Goal: Task Accomplishment & Management: Use online tool/utility

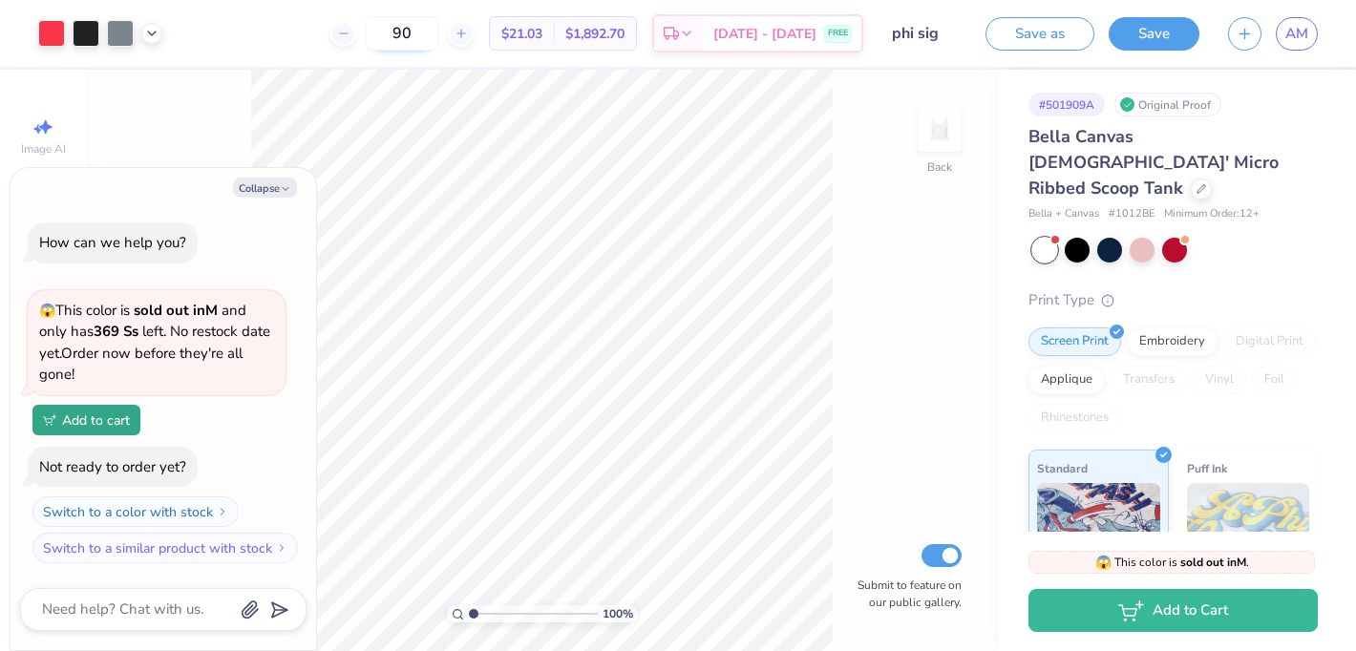
click at [436, 38] on input "90" at bounding box center [402, 33] width 74 height 34
type input "9"
type input "2"
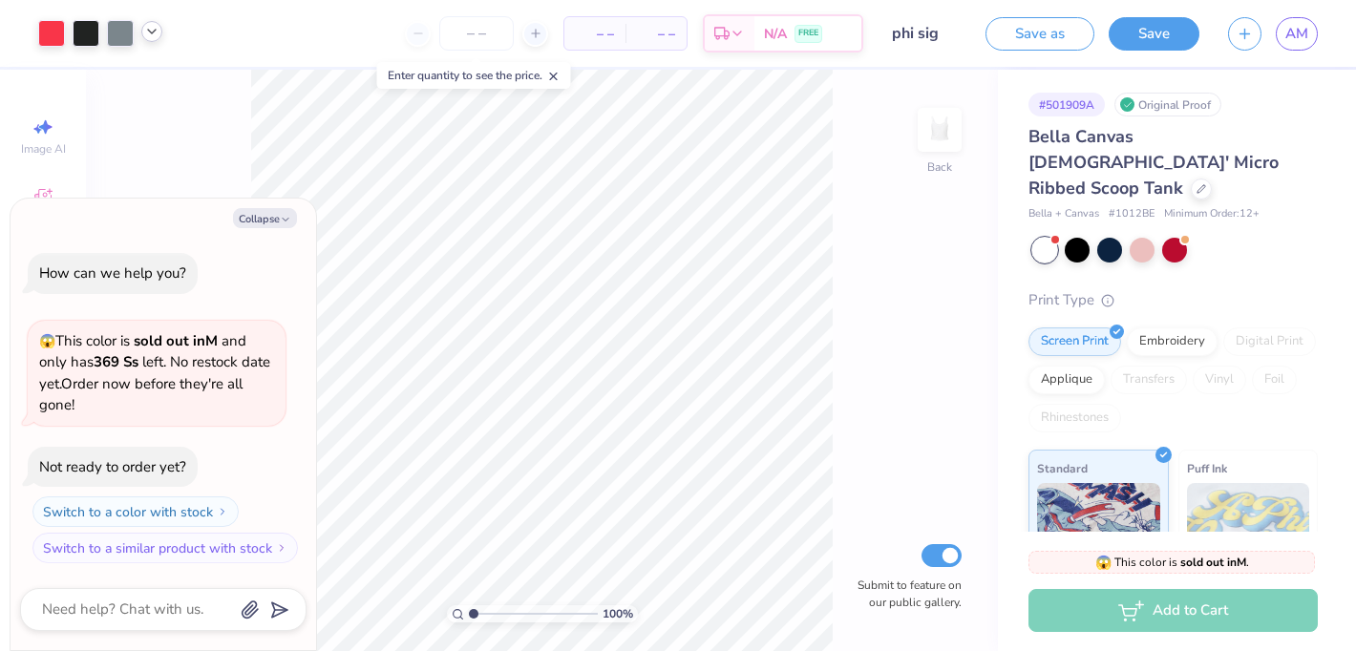
click at [154, 34] on icon at bounding box center [151, 31] width 15 height 15
click at [46, 31] on div at bounding box center [51, 31] width 27 height 27
type textarea "x"
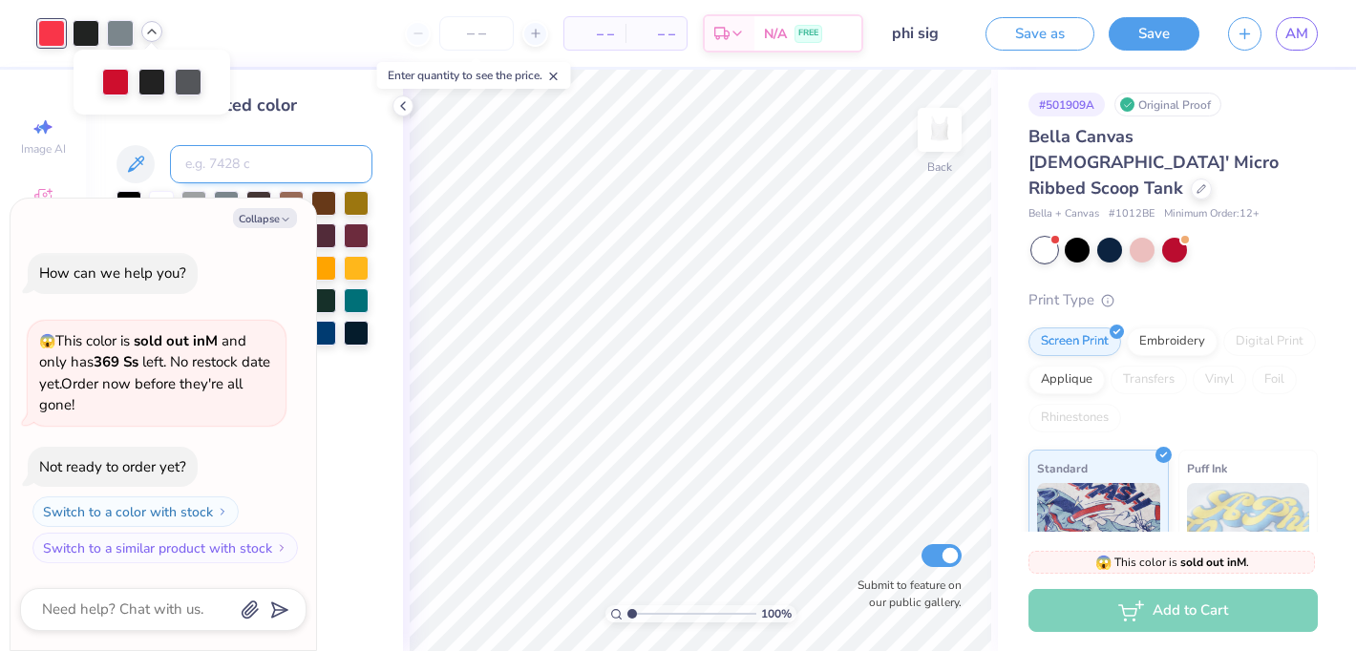
click at [218, 158] on input at bounding box center [271, 164] width 202 height 38
type input "186"
click at [148, 28] on icon at bounding box center [151, 31] width 15 height 15
click at [142, 82] on div at bounding box center [133, 80] width 27 height 27
click at [164, 81] on div at bounding box center [170, 80] width 27 height 27
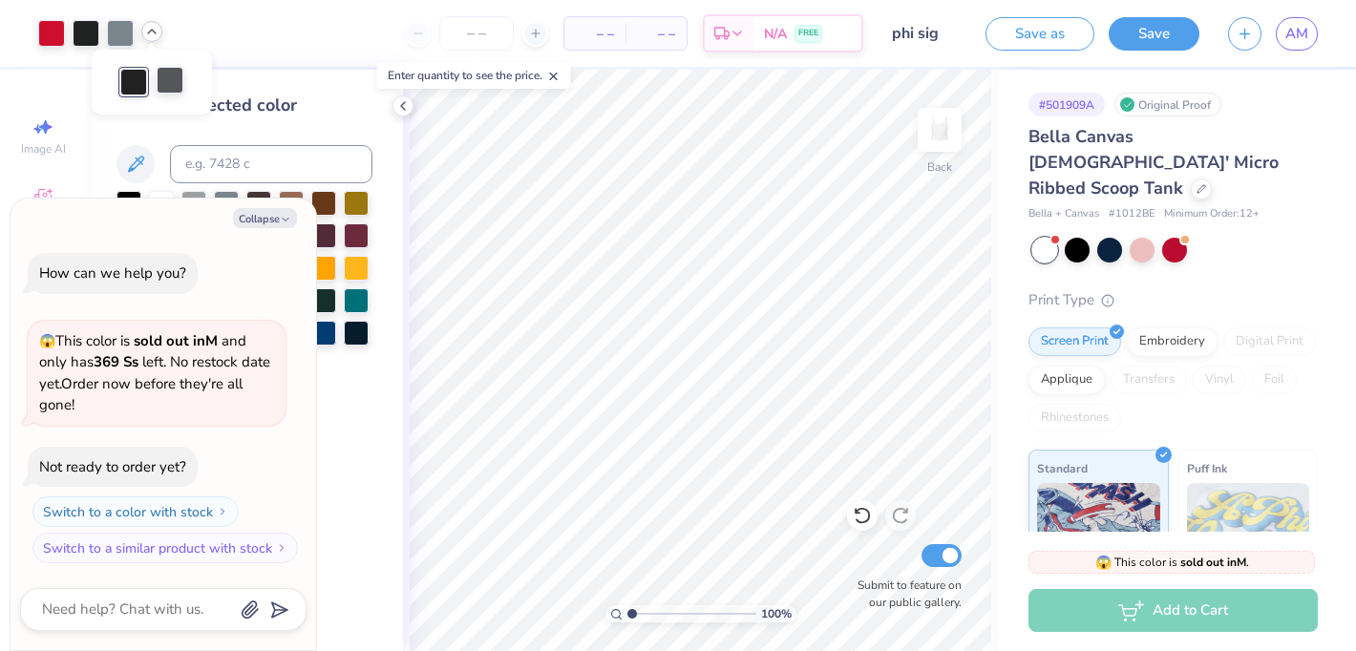
type textarea "x"
click at [215, 178] on input at bounding box center [271, 164] width 202 height 38
type input "N"
click at [279, 225] on button "Collapse" at bounding box center [265, 218] width 64 height 20
type textarea "x"
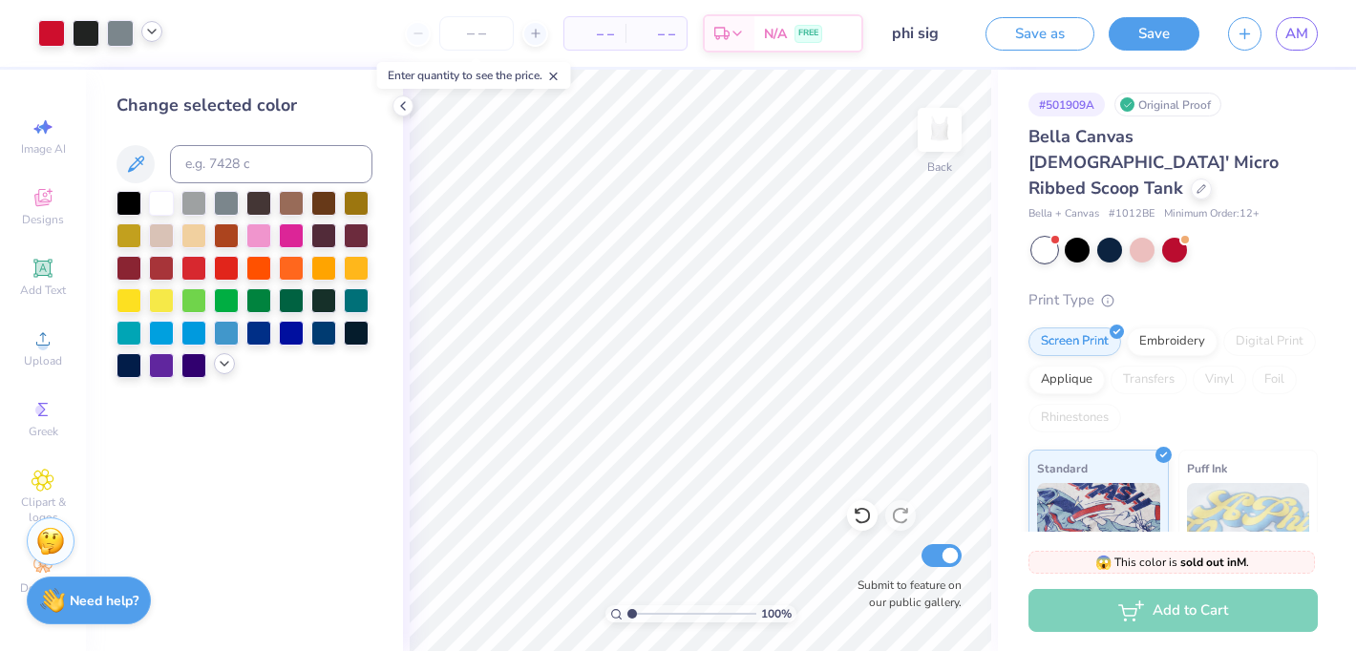
click at [228, 367] on icon at bounding box center [224, 363] width 15 height 15
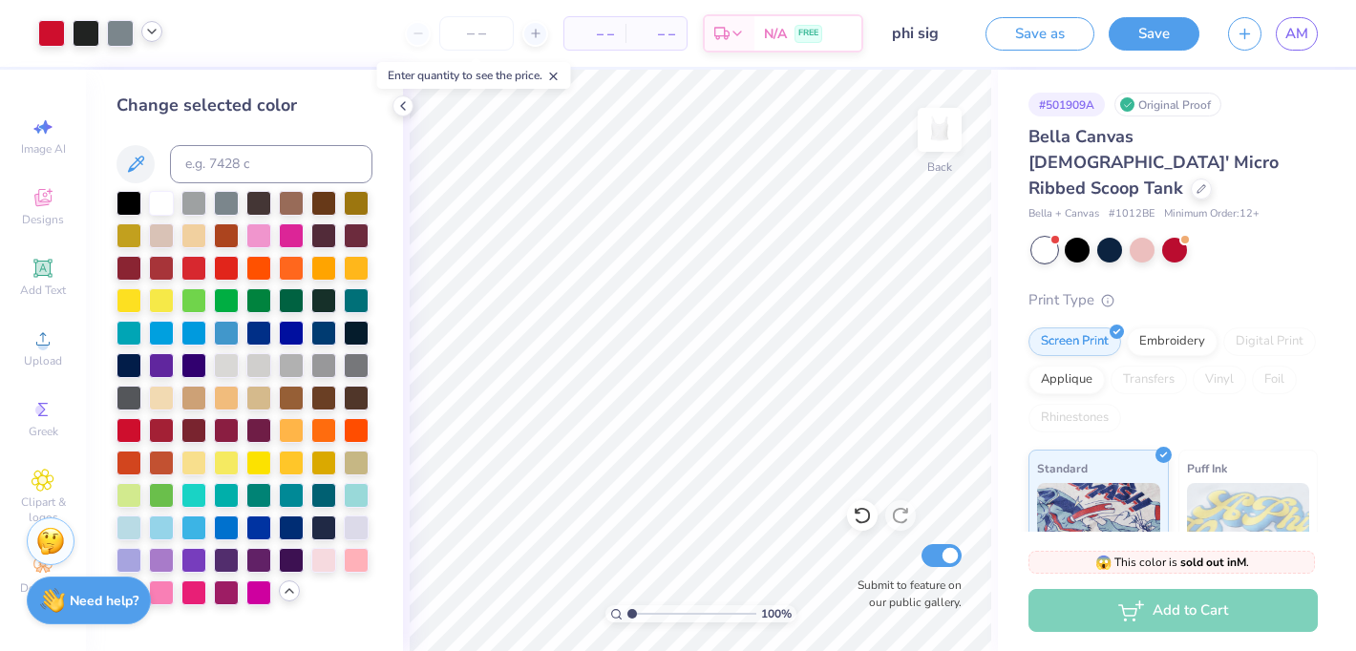
click at [155, 29] on icon at bounding box center [151, 31] width 15 height 15
click at [139, 87] on div at bounding box center [133, 80] width 27 height 27
click at [219, 165] on input at bounding box center [271, 164] width 202 height 38
type input "419"
click at [128, 38] on div at bounding box center [120, 31] width 27 height 27
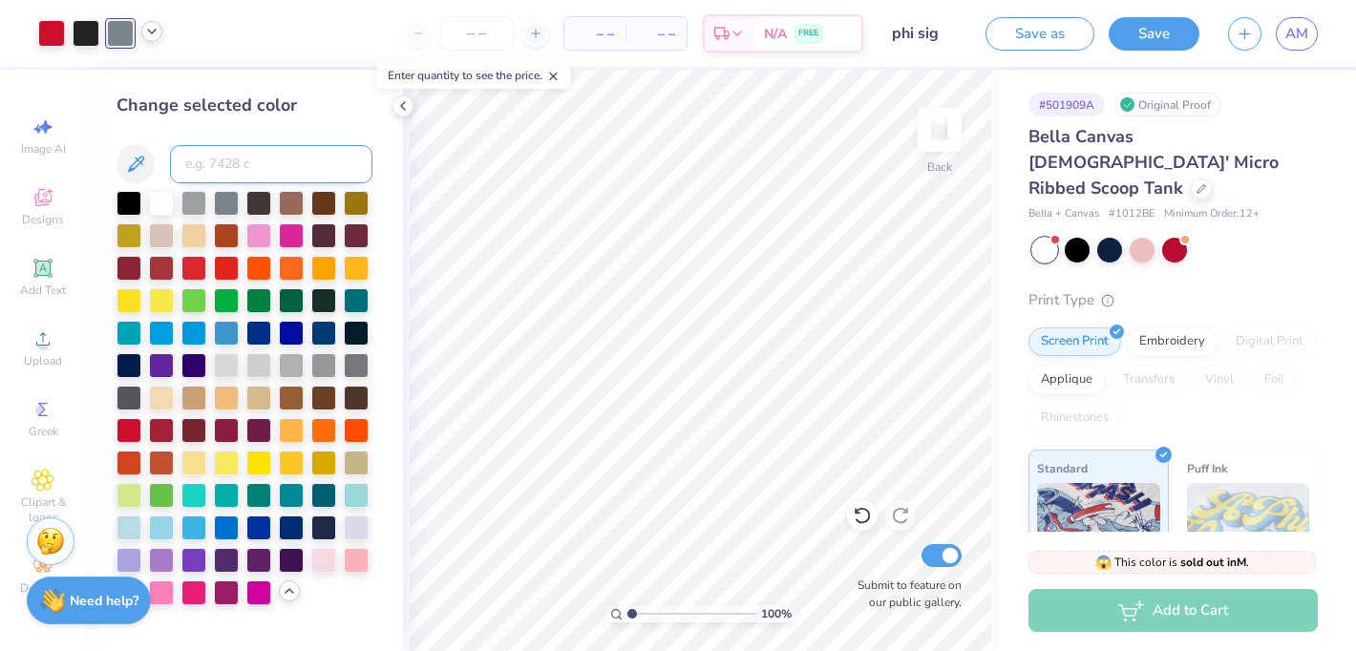
click at [223, 167] on input at bounding box center [271, 164] width 202 height 38
type input "419"
click at [122, 37] on div at bounding box center [120, 31] width 27 height 27
click at [239, 161] on input at bounding box center [271, 164] width 202 height 38
type input "419"
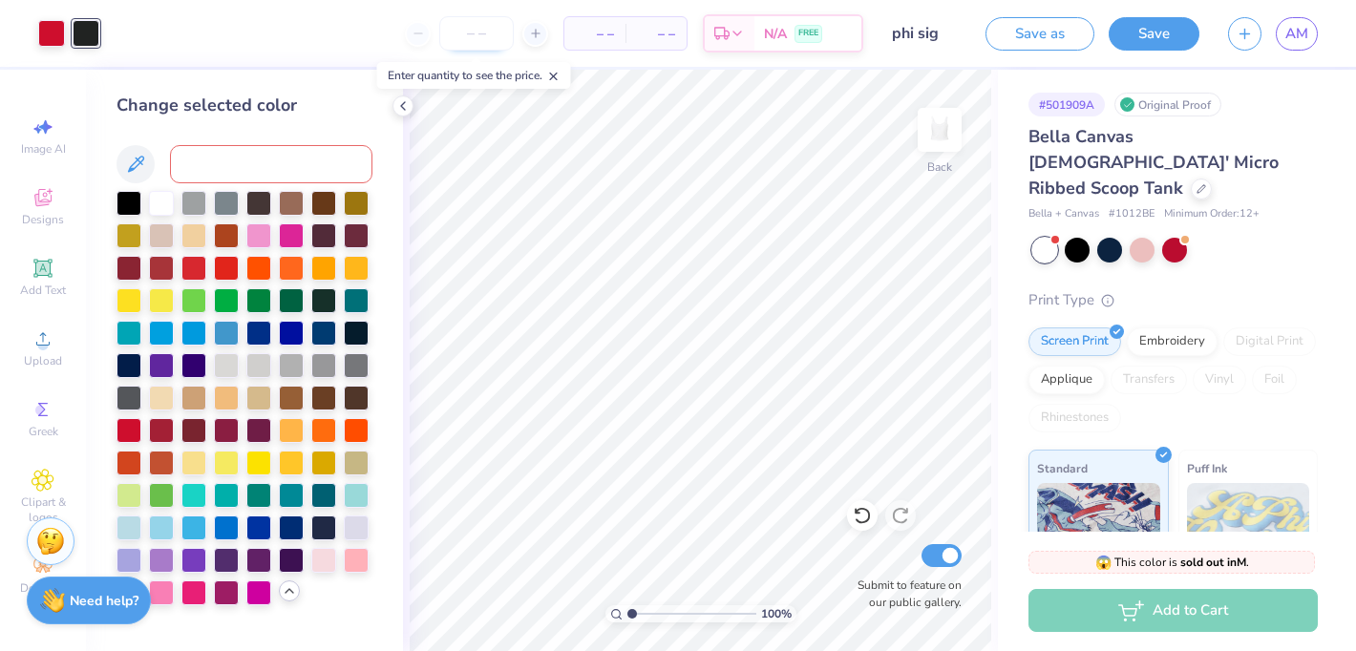
click at [493, 18] on input "number" at bounding box center [476, 33] width 74 height 34
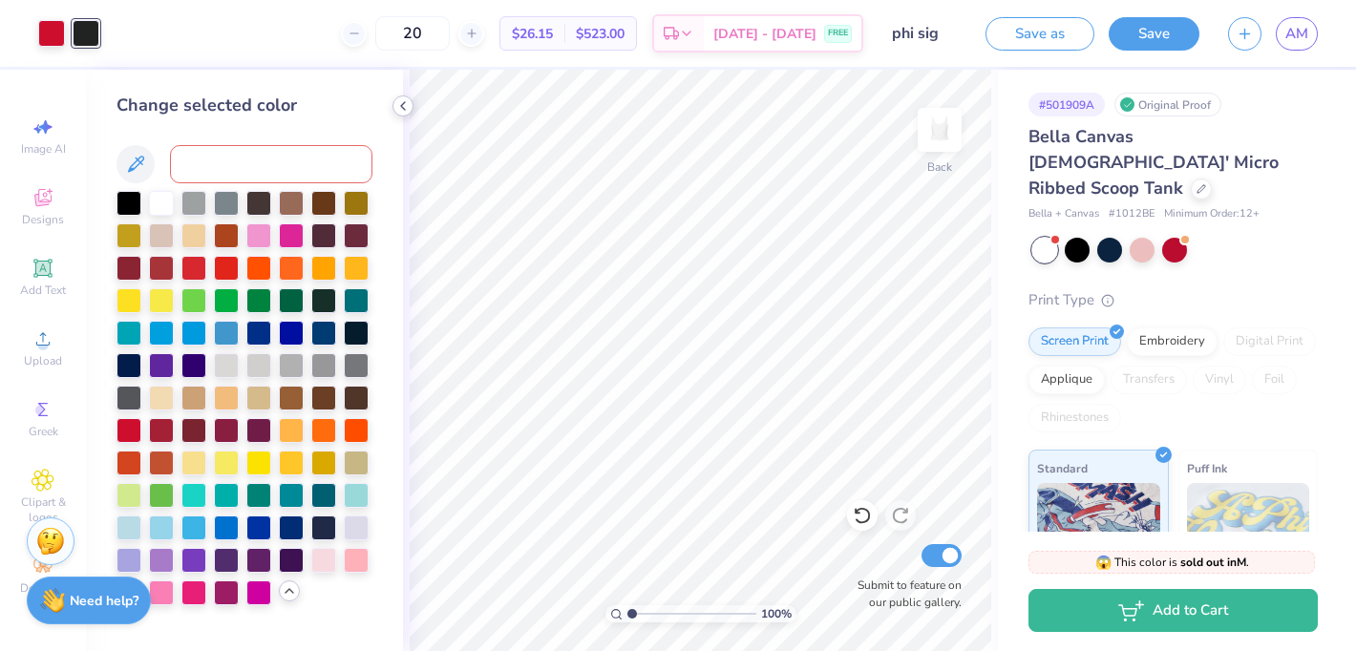
type input "20"
click at [397, 113] on icon at bounding box center [402, 105] width 15 height 15
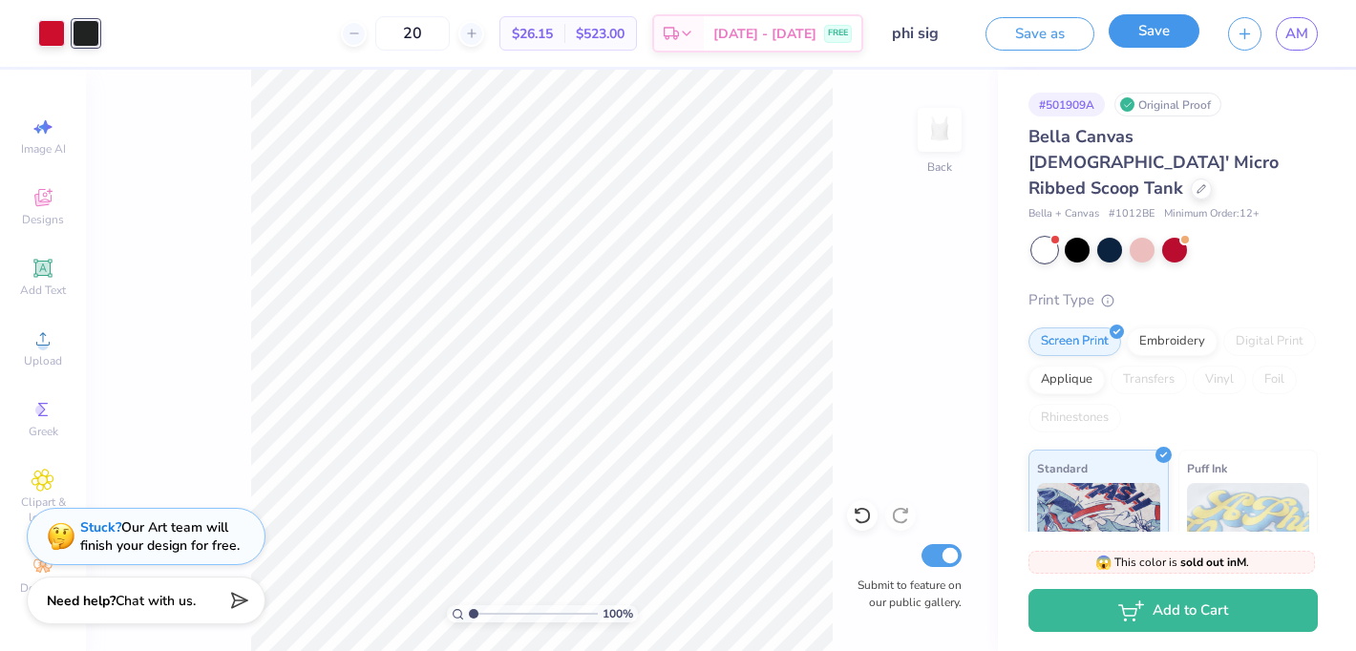
click at [1146, 44] on button "Save" at bounding box center [1154, 30] width 91 height 33
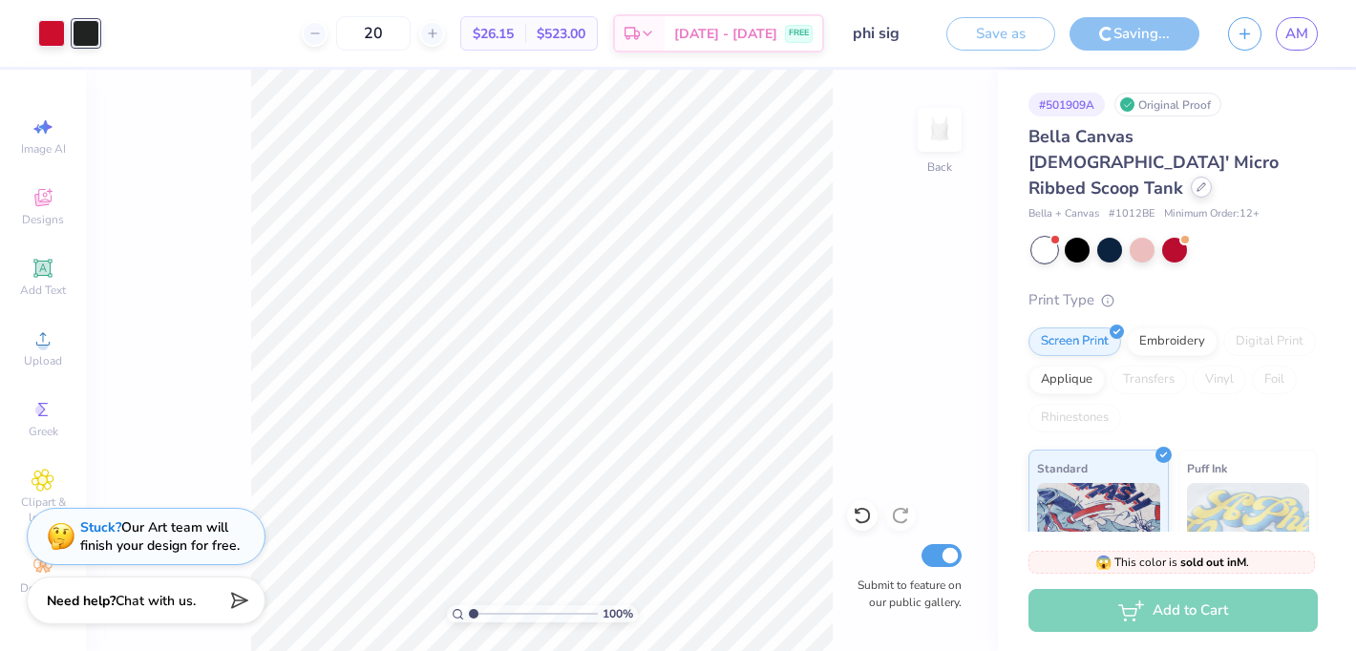
click at [1196, 182] on icon at bounding box center [1201, 187] width 10 height 10
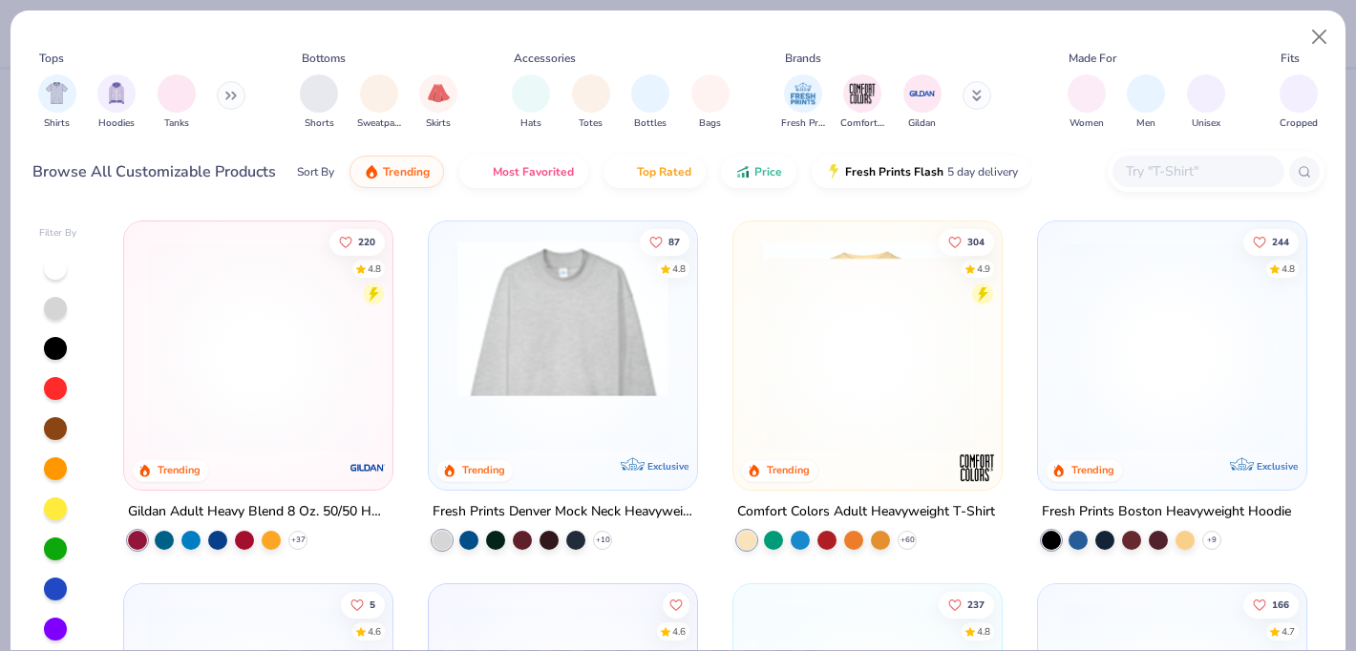
scroll to position [71, 0]
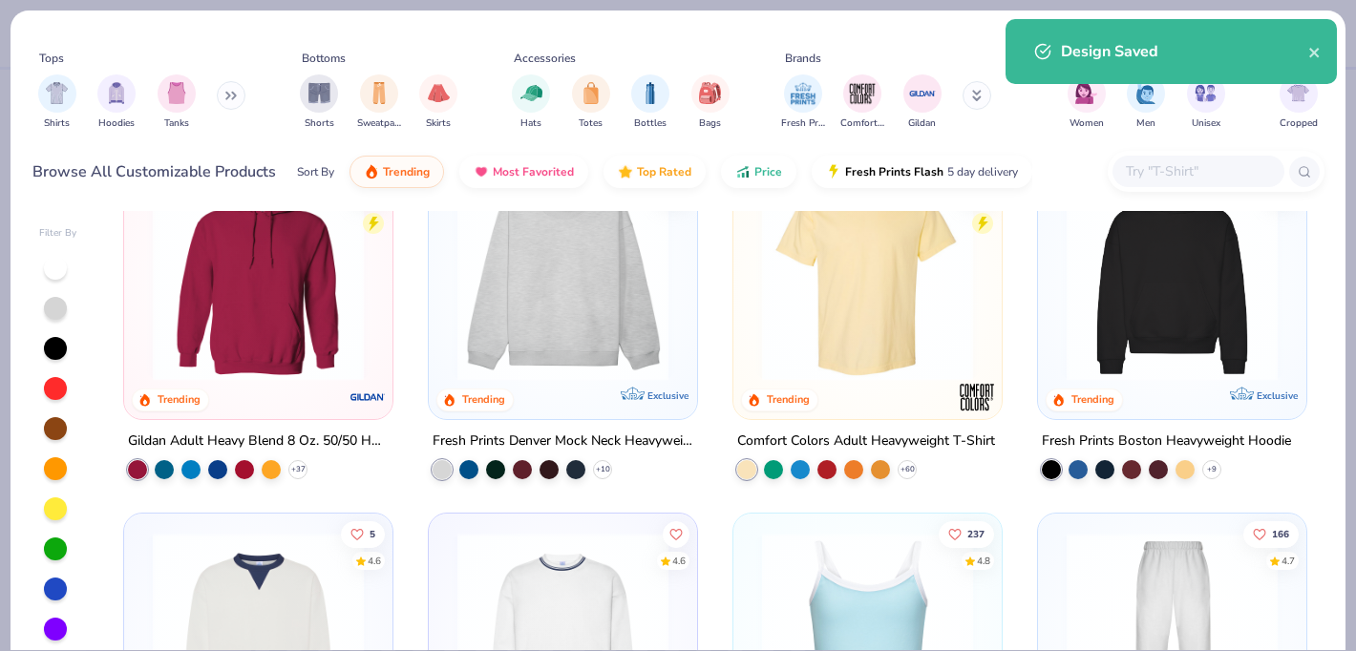
click at [227, 93] on button at bounding box center [231, 95] width 29 height 29
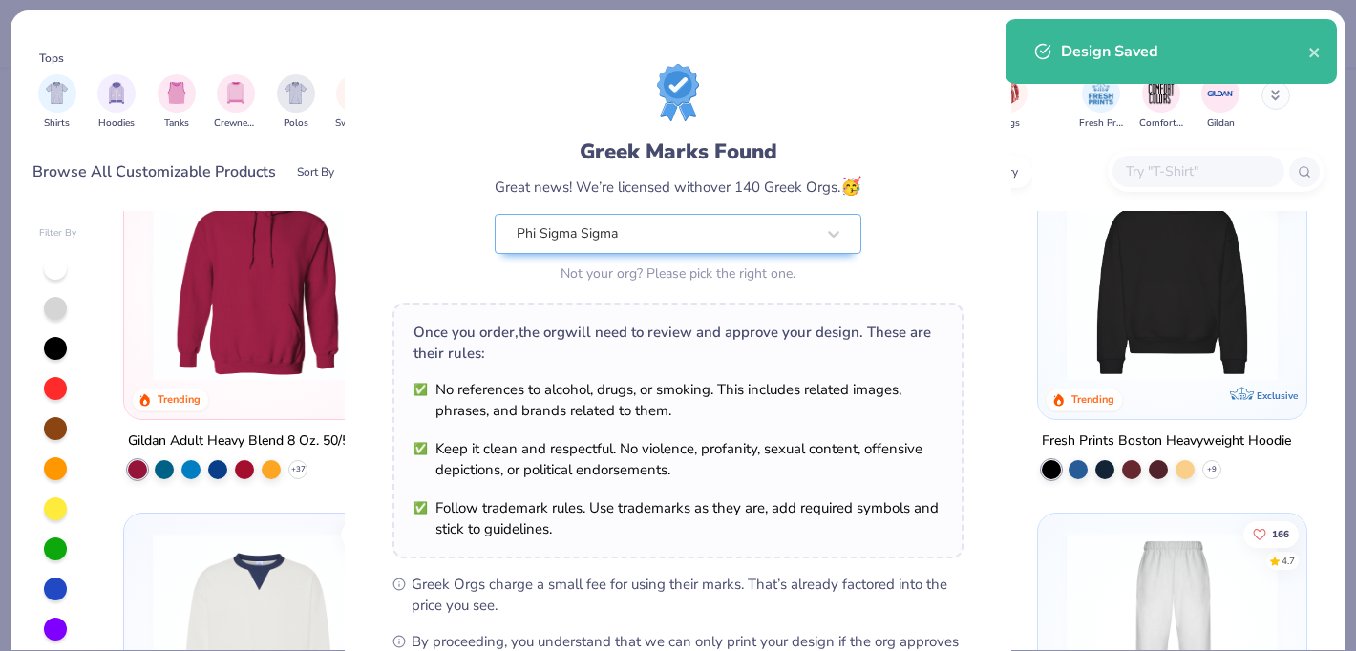
scroll to position [243, 0]
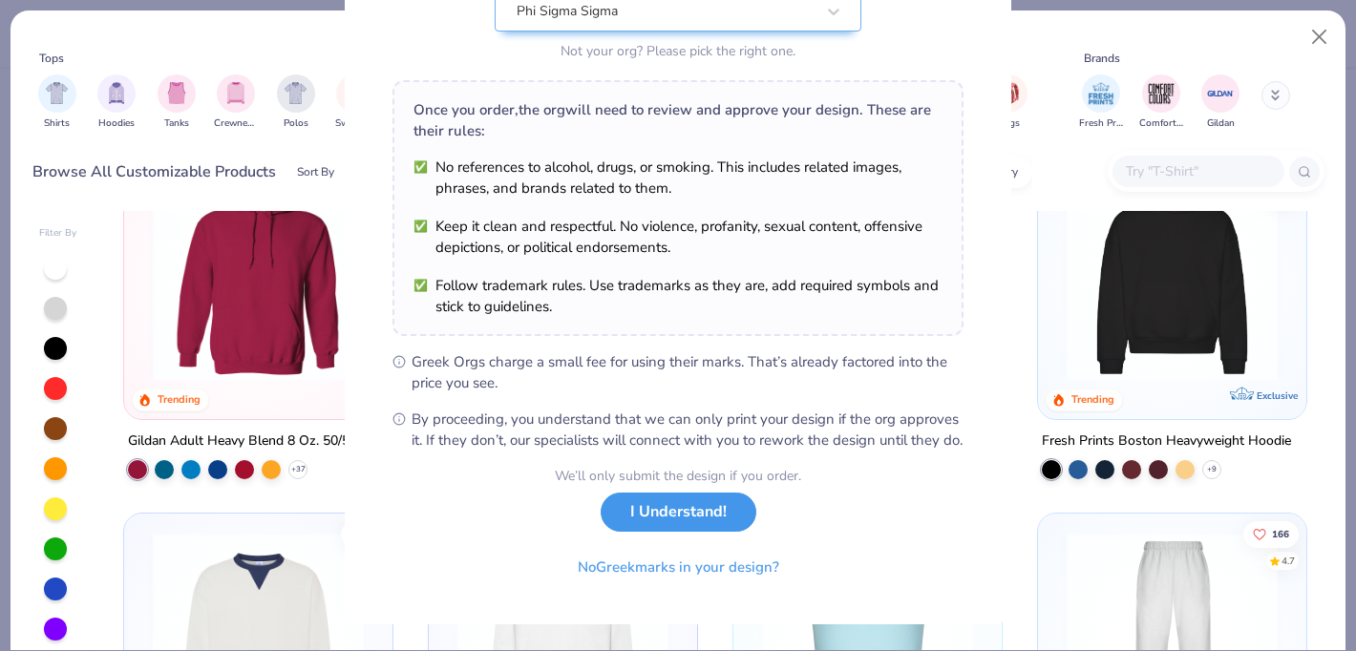
click at [697, 497] on button "I Understand!" at bounding box center [679, 512] width 156 height 39
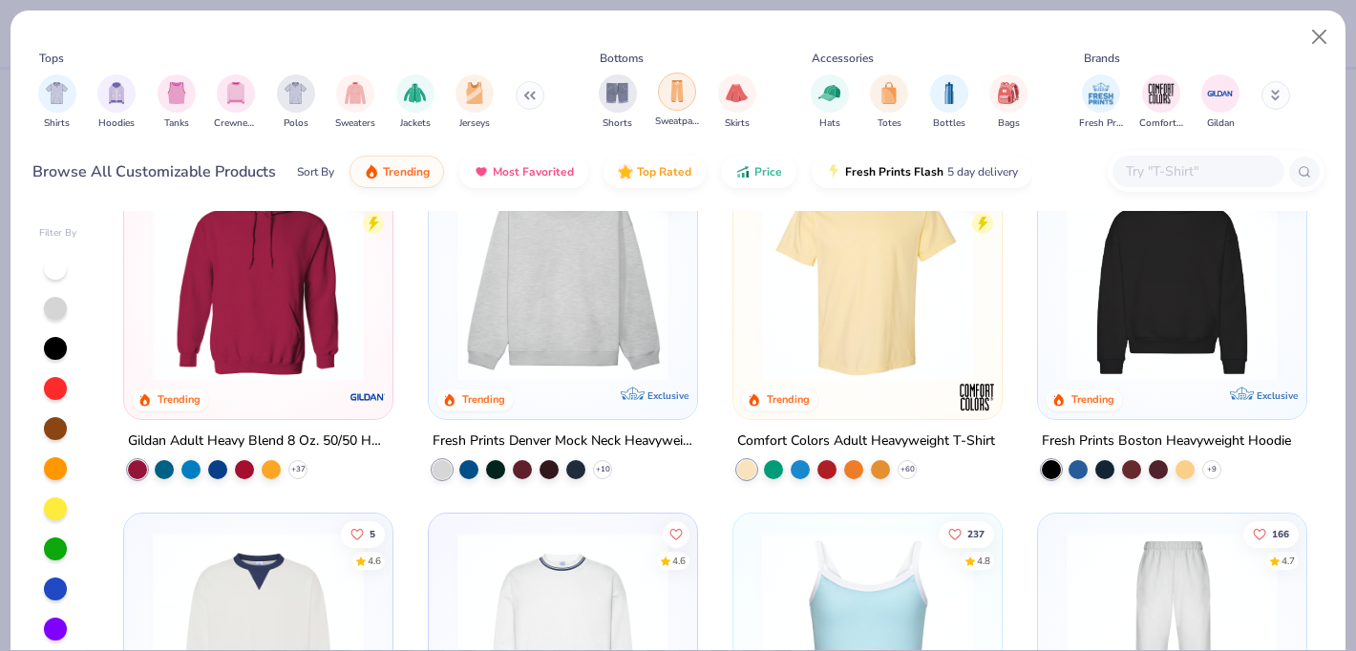
click at [670, 93] on img "filter for Sweatpants" at bounding box center [676, 91] width 21 height 22
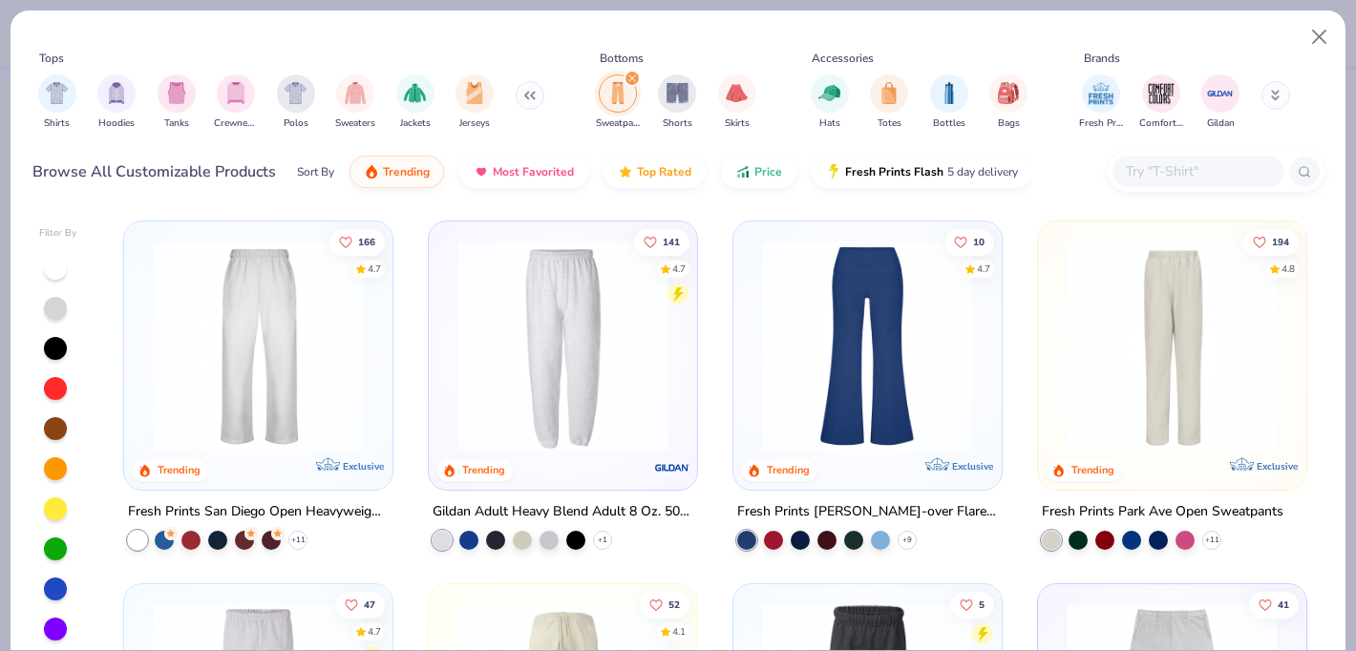
click at [298, 373] on img at bounding box center [258, 346] width 230 height 211
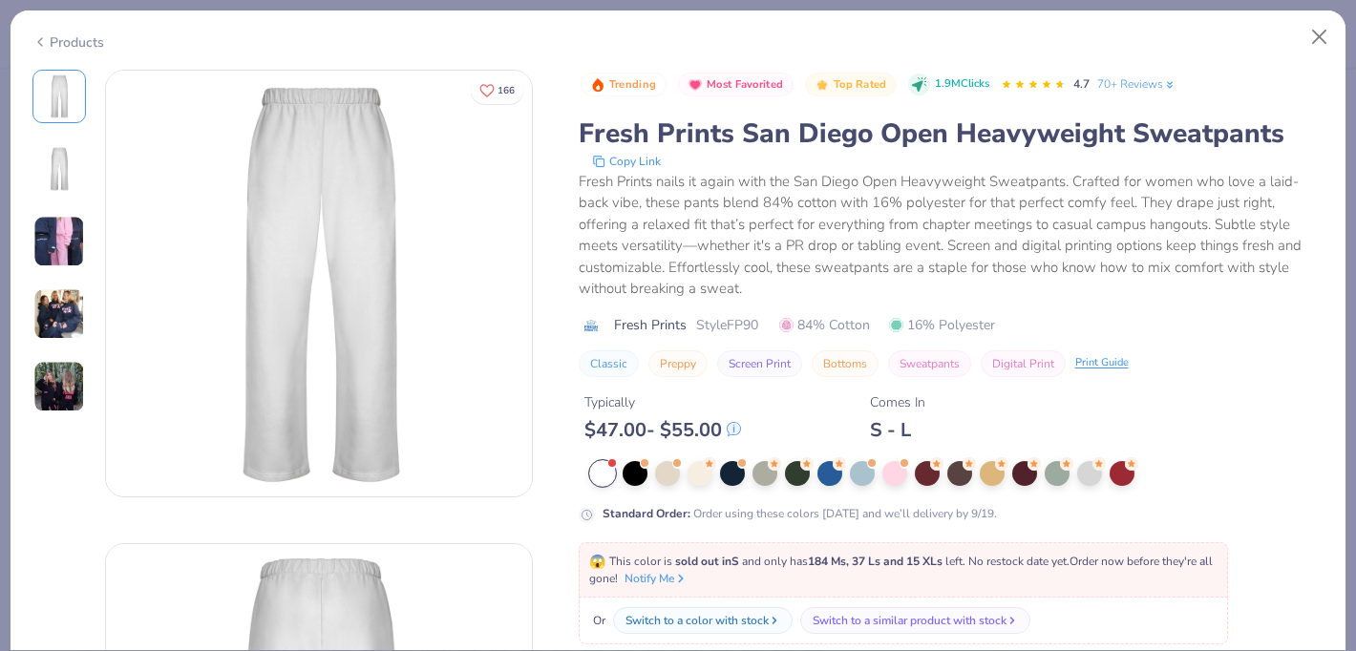
click at [611, 470] on div at bounding box center [602, 473] width 25 height 25
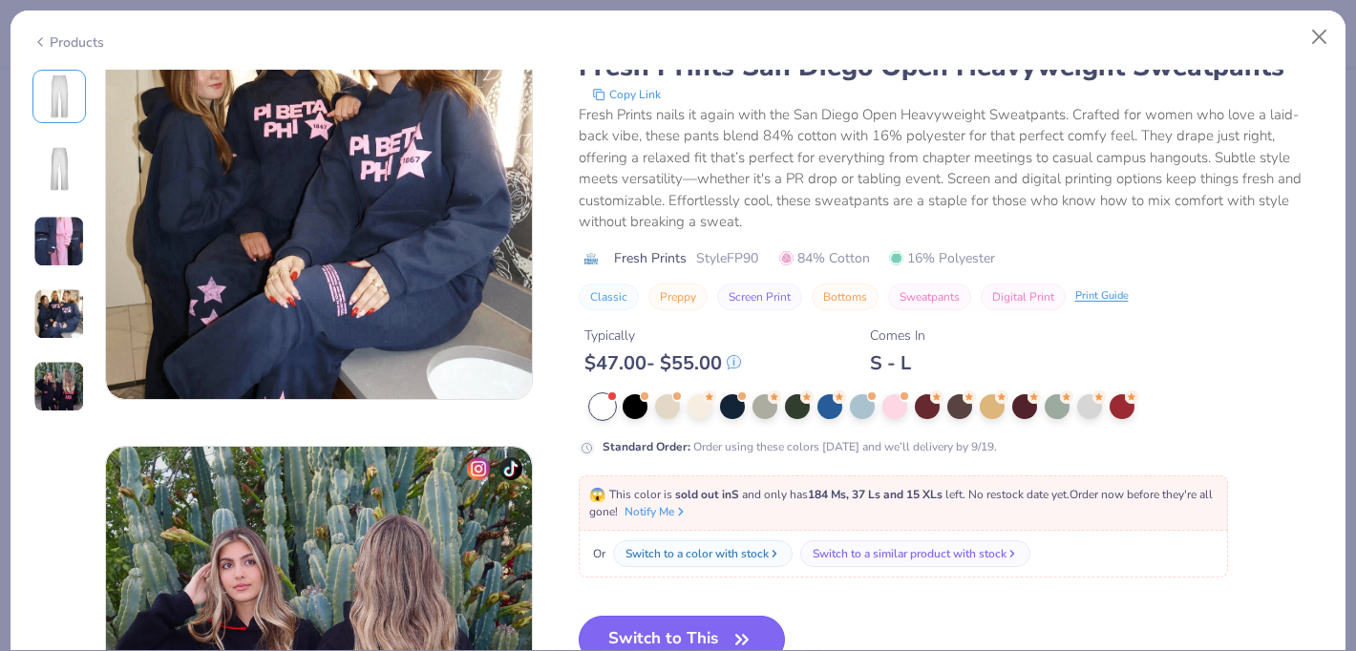
scroll to position [1526, 0]
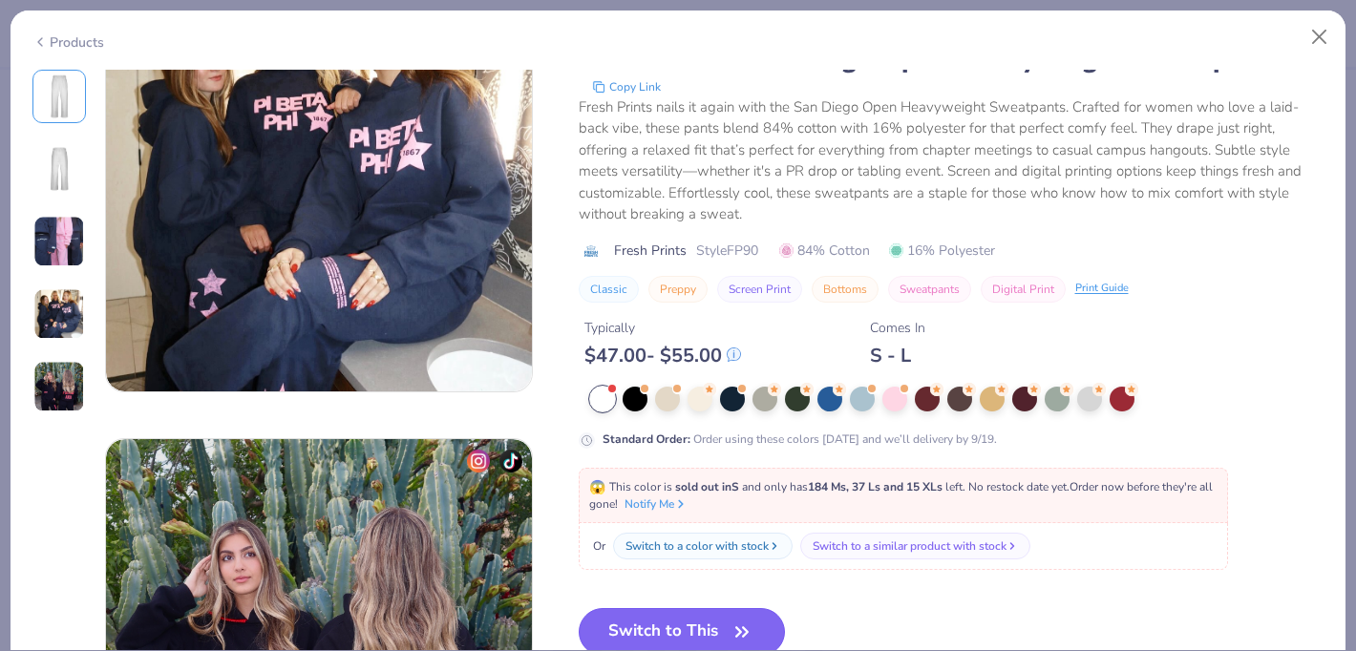
click at [686, 629] on button "Switch to This" at bounding box center [682, 632] width 207 height 48
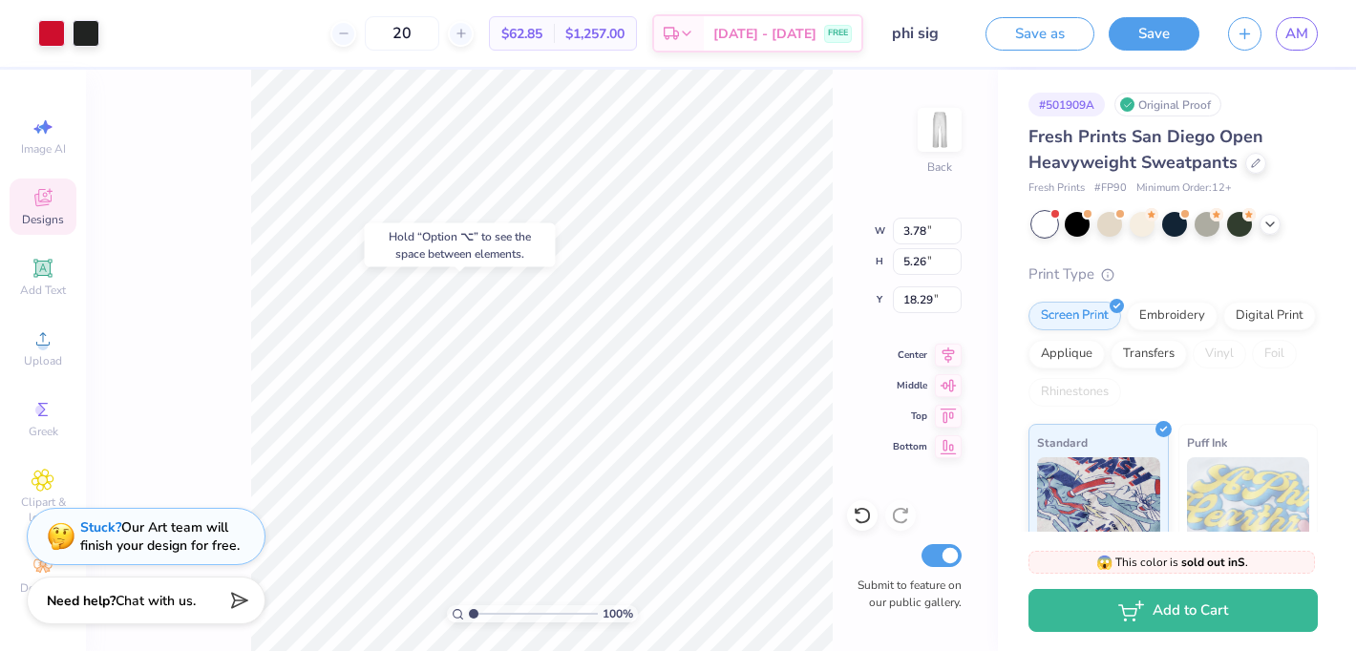
type input "18.29"
type input "5.37"
type input "7.46"
type input "16.05"
type input "16.42"
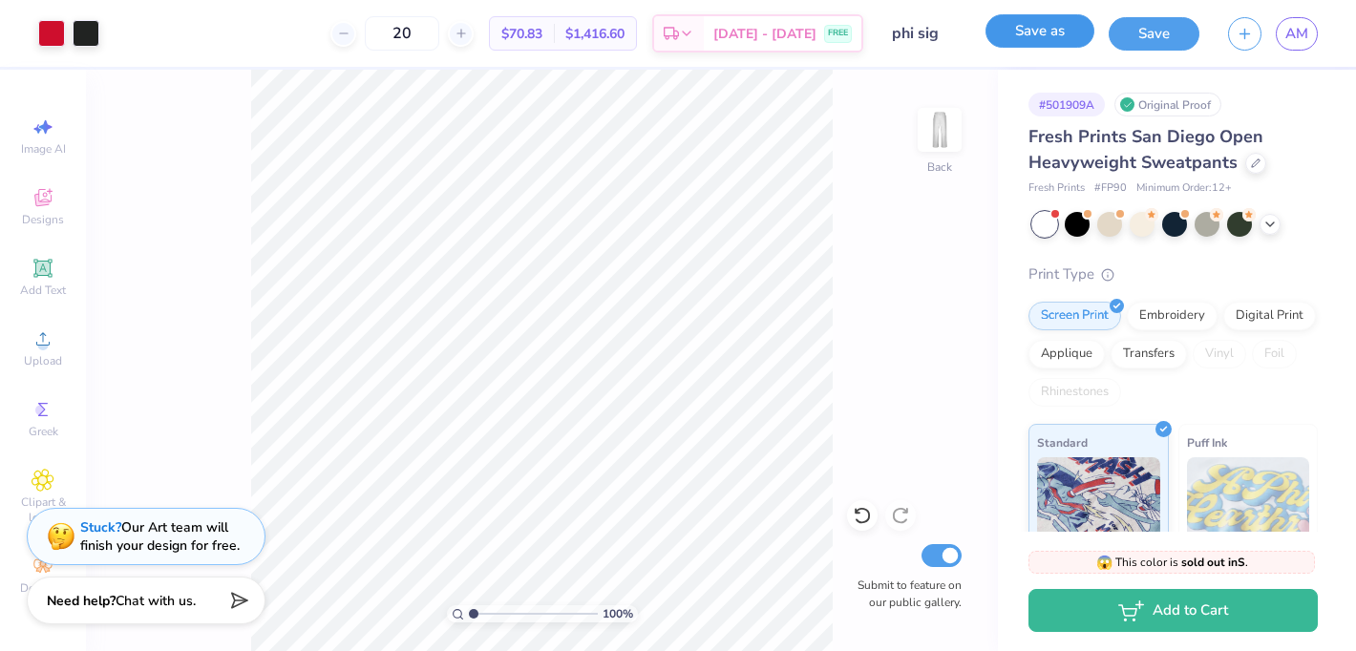
click at [1049, 35] on button "Save as" at bounding box center [1039, 30] width 109 height 33
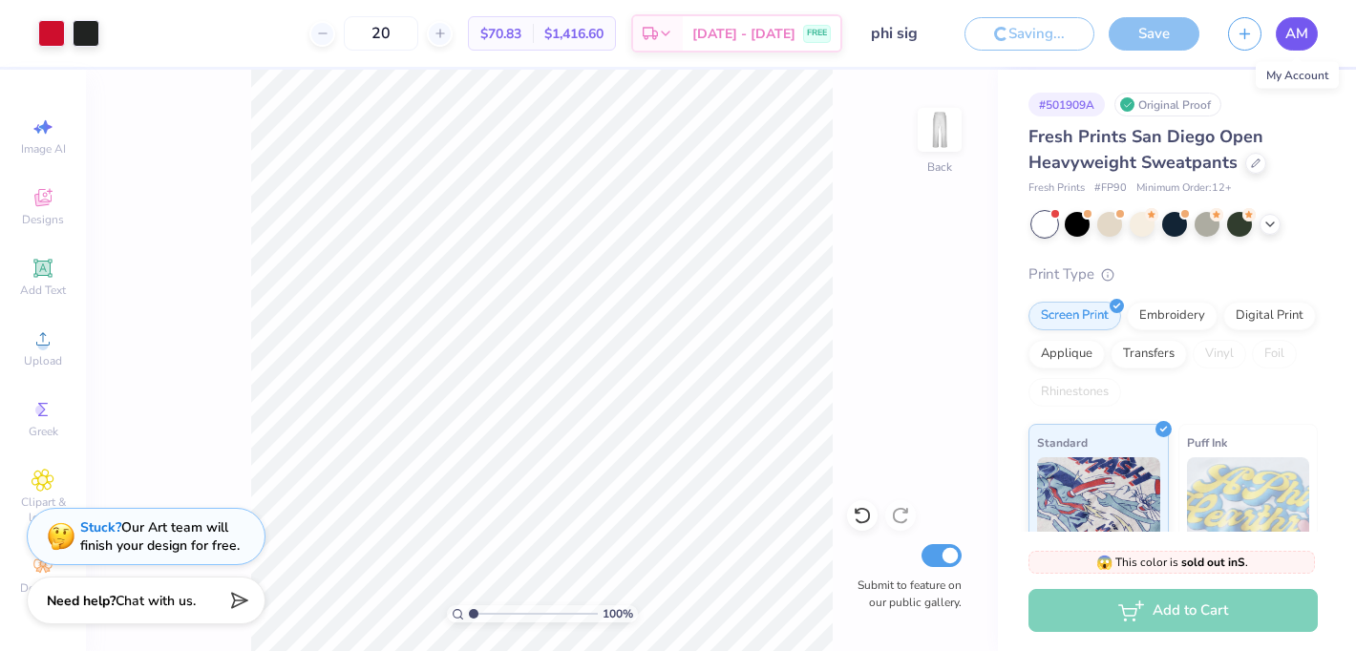
click at [1295, 36] on span "AM" at bounding box center [1296, 34] width 23 height 22
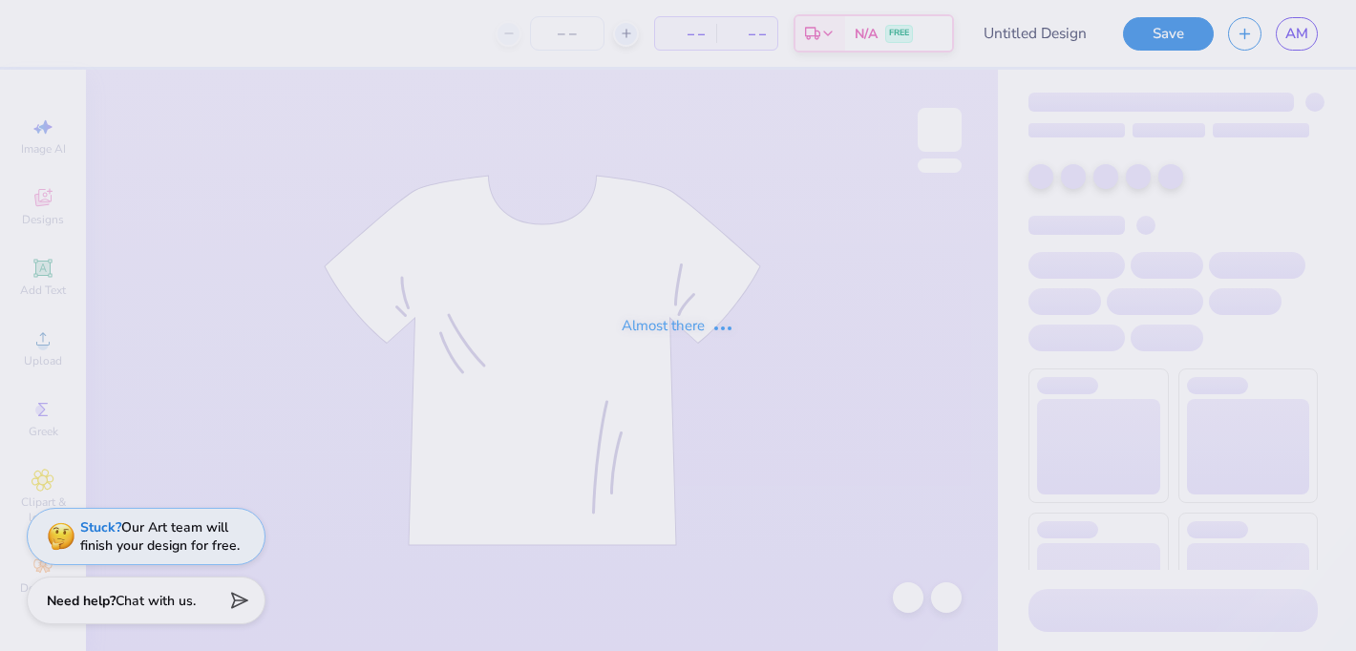
type input "phi sig"
type input "20"
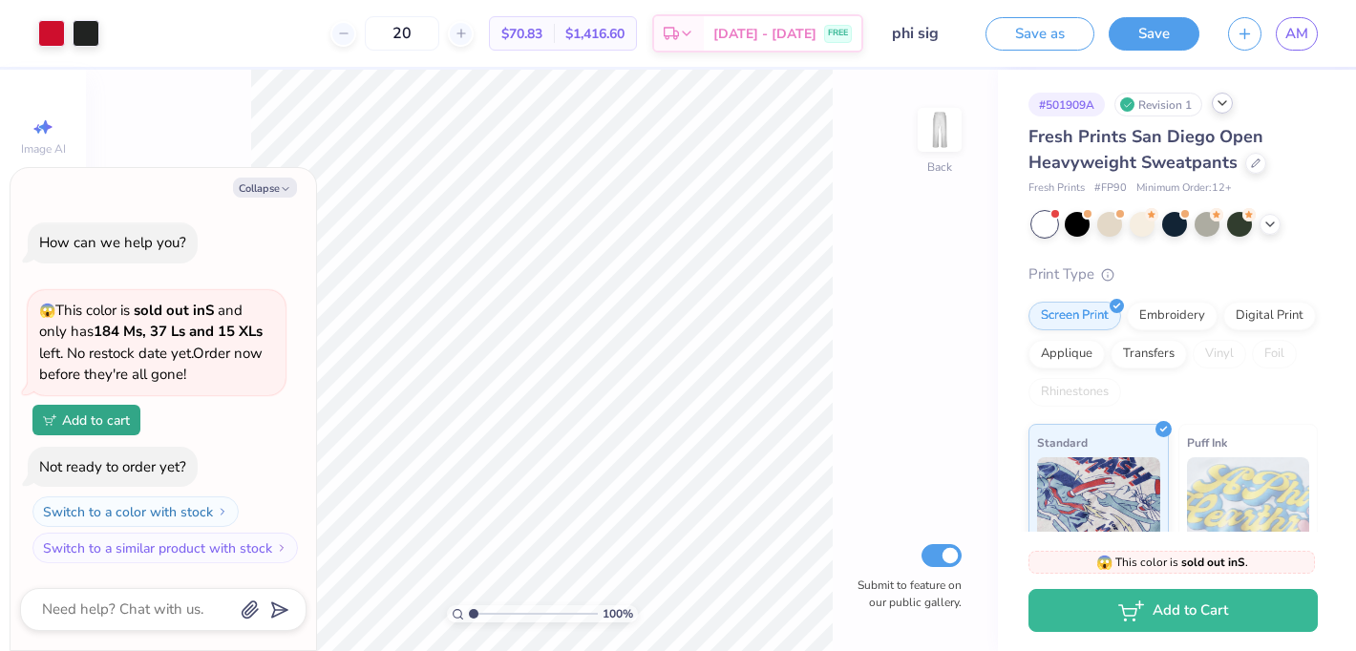
click at [1215, 110] on div "# 501909A Revision 1" at bounding box center [1172, 105] width 289 height 24
click at [1219, 110] on div at bounding box center [1222, 103] width 21 height 21
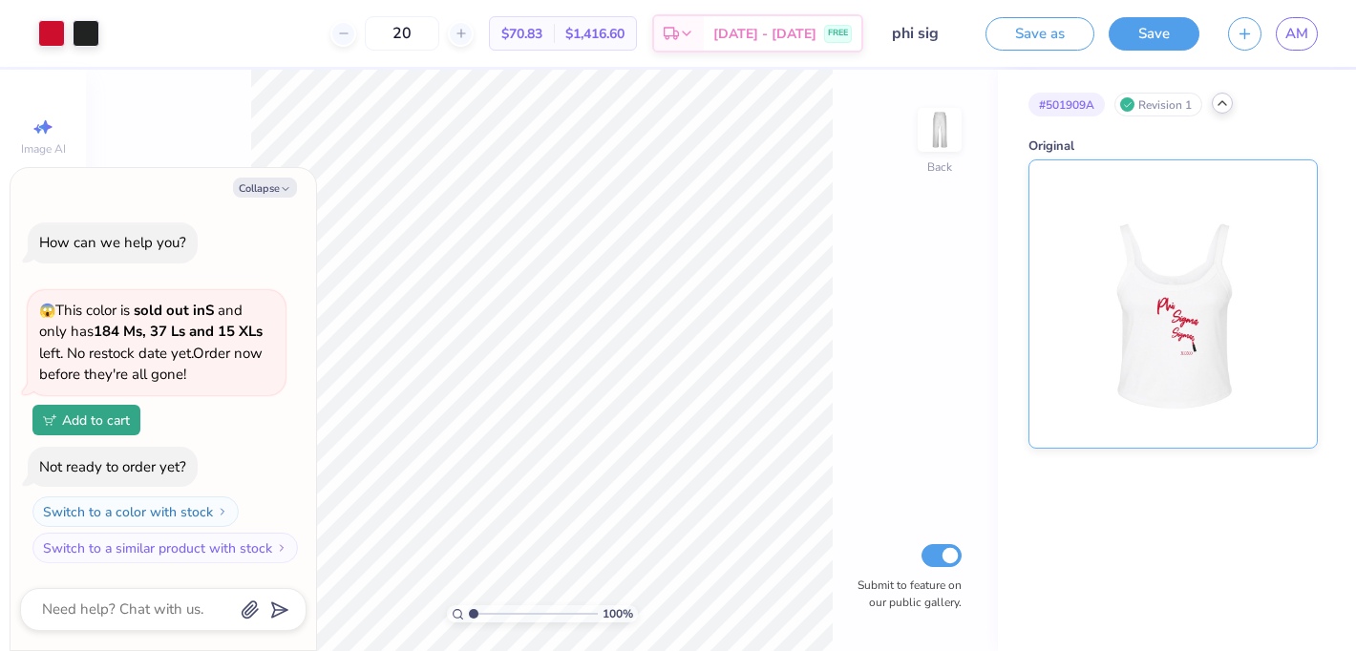
click at [1199, 201] on img at bounding box center [1172, 303] width 237 height 287
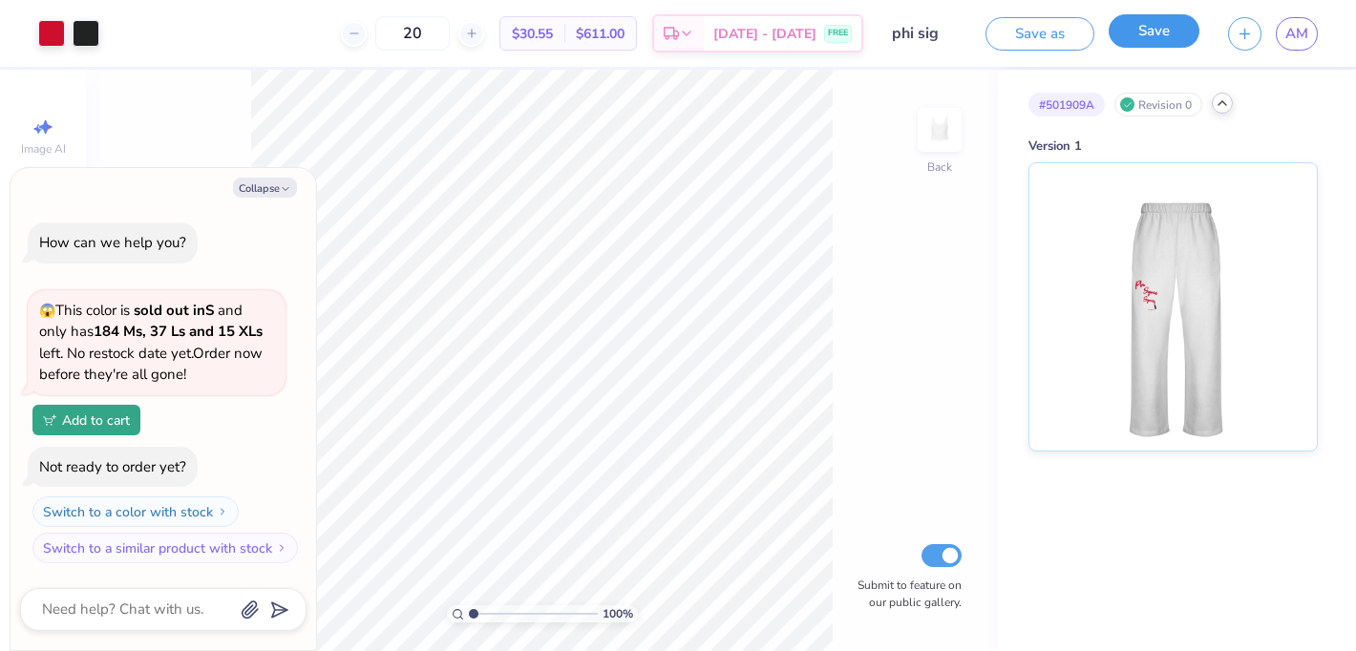
click at [1161, 36] on button "Save" at bounding box center [1154, 30] width 91 height 33
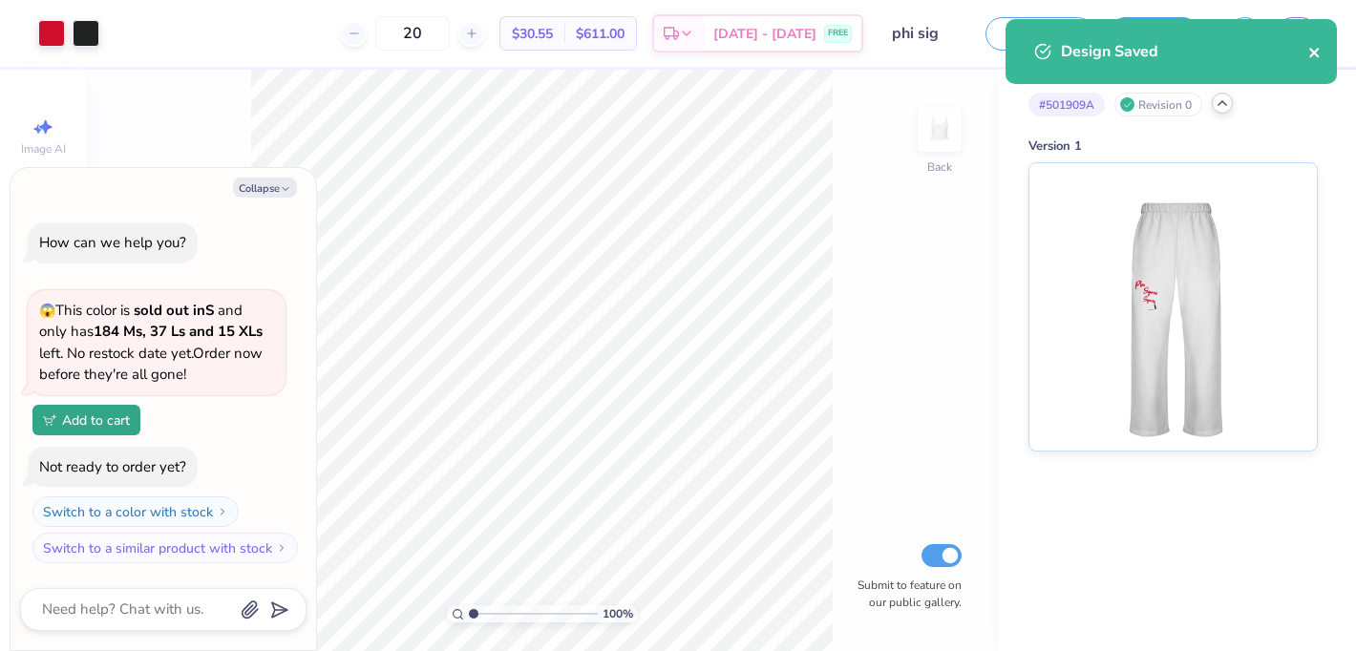
click at [1318, 61] on button "close" at bounding box center [1314, 51] width 13 height 23
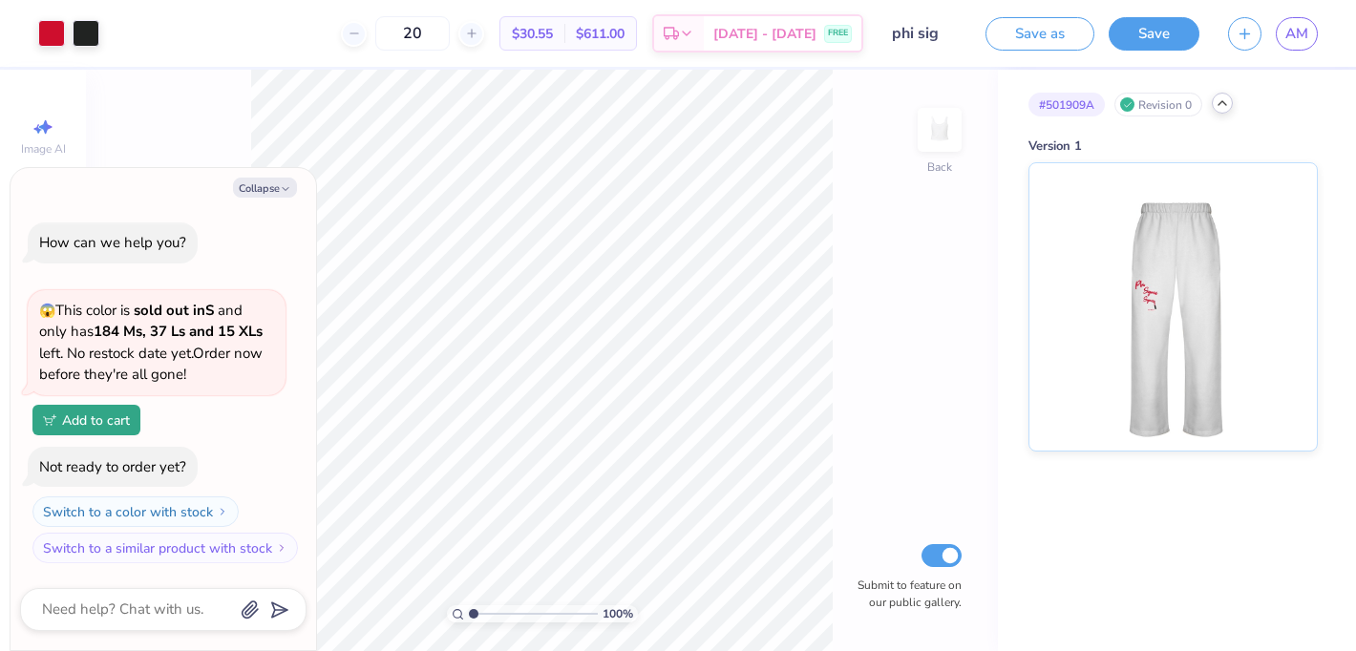
click at [1297, 35] on div "Design Saved" at bounding box center [1171, 58] width 339 height 87
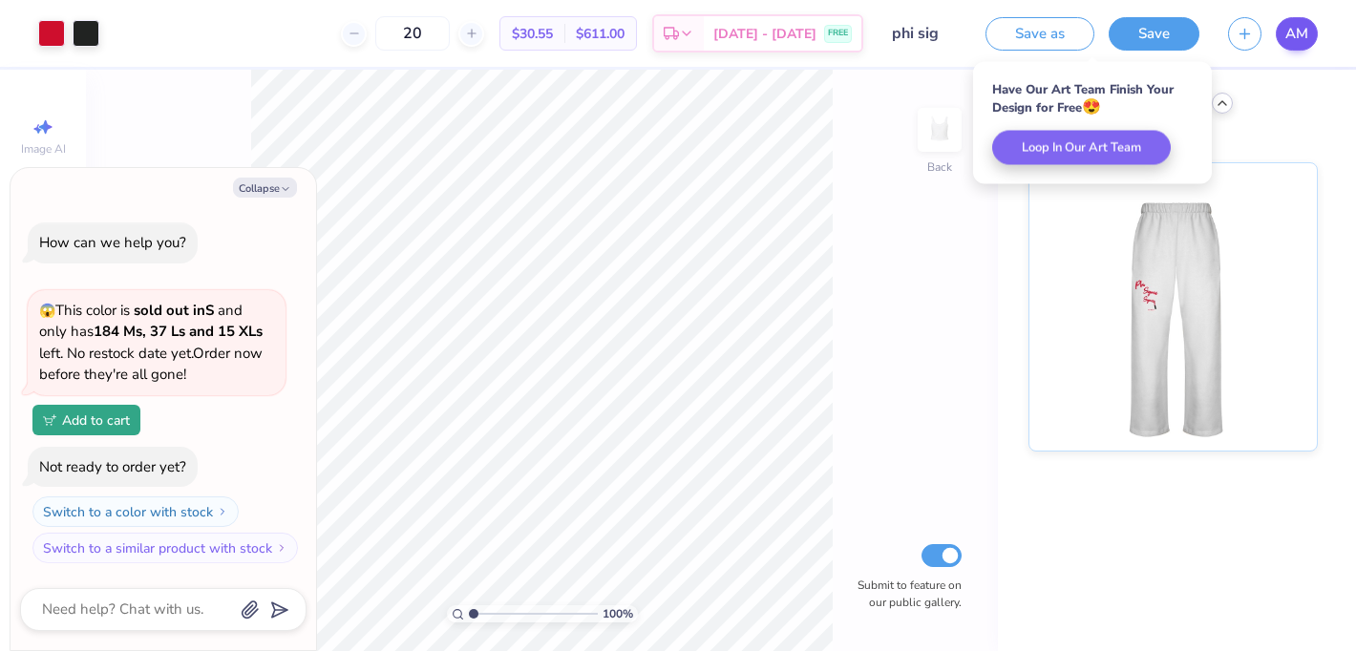
click at [1287, 25] on body "Art colors 20 $30.55 Per Item $611.00 Total Est. Delivery Sep 16 - 19 FREE Desi…" at bounding box center [678, 325] width 1356 height 651
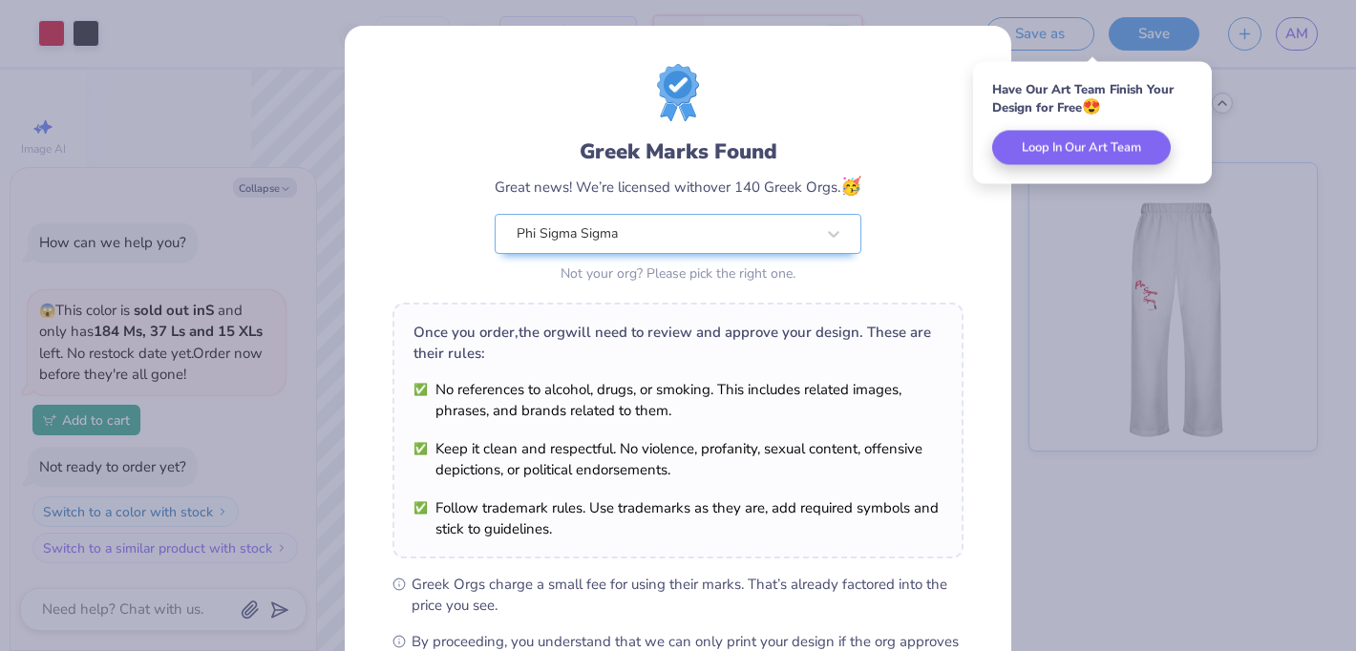
scroll to position [243, 0]
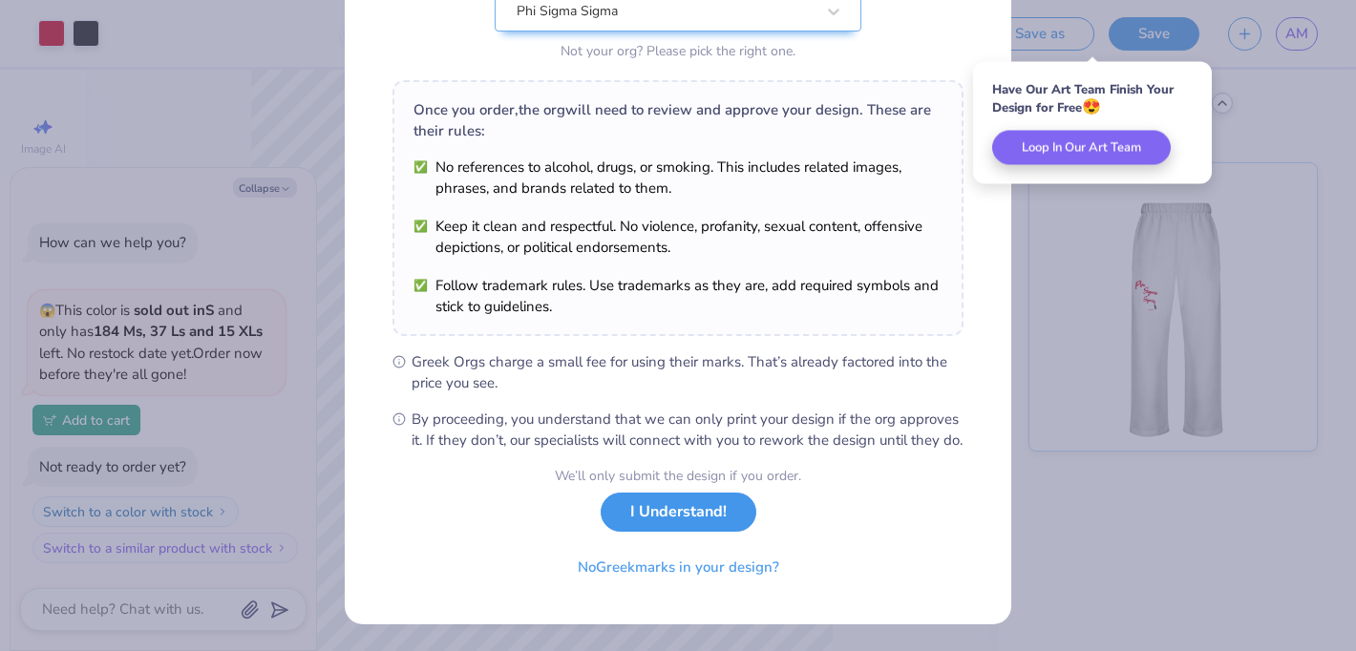
click at [638, 512] on button "I Understand!" at bounding box center [679, 512] width 156 height 39
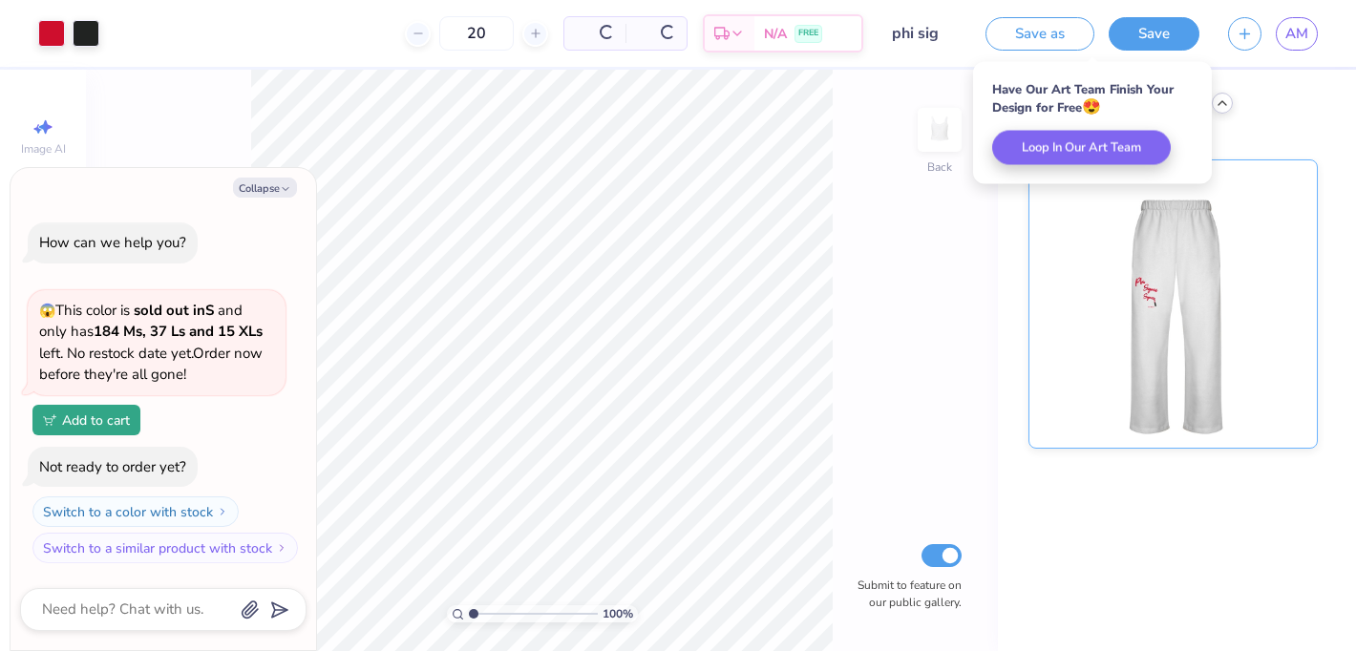
scroll to position [0, 0]
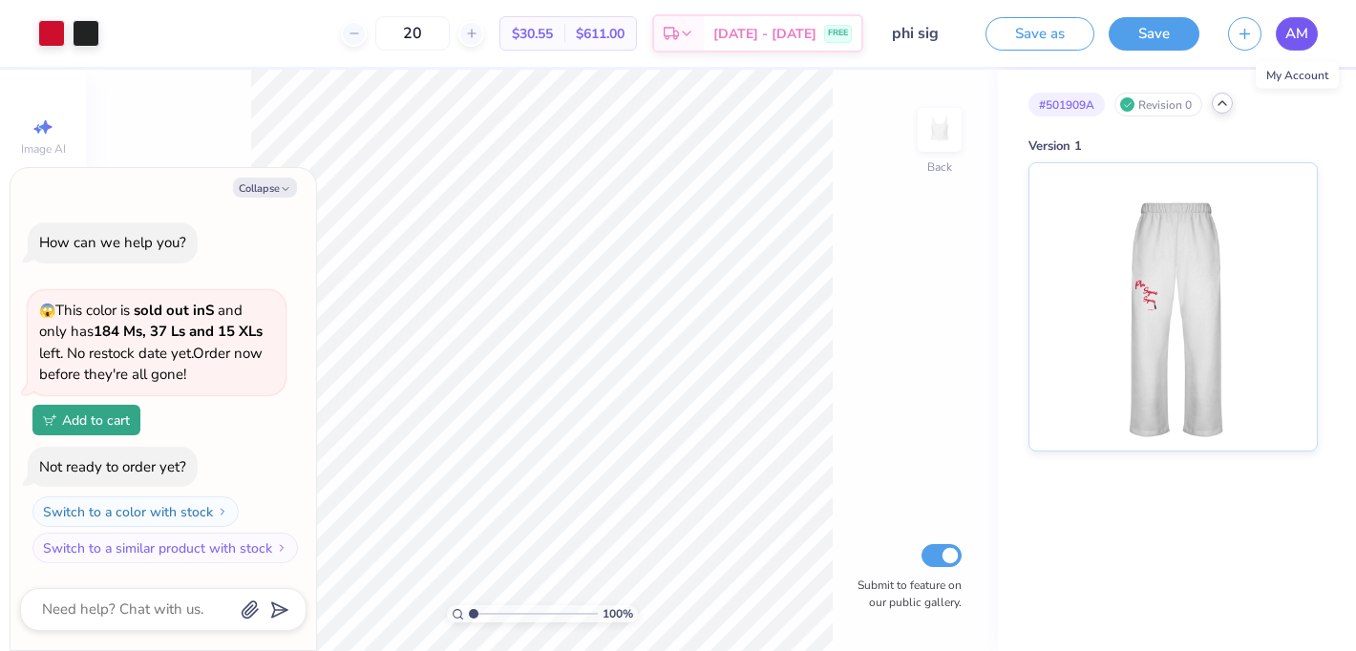
click at [1305, 40] on span "AM" at bounding box center [1296, 34] width 23 height 22
type textarea "x"
